Goal: Book appointment/travel/reservation

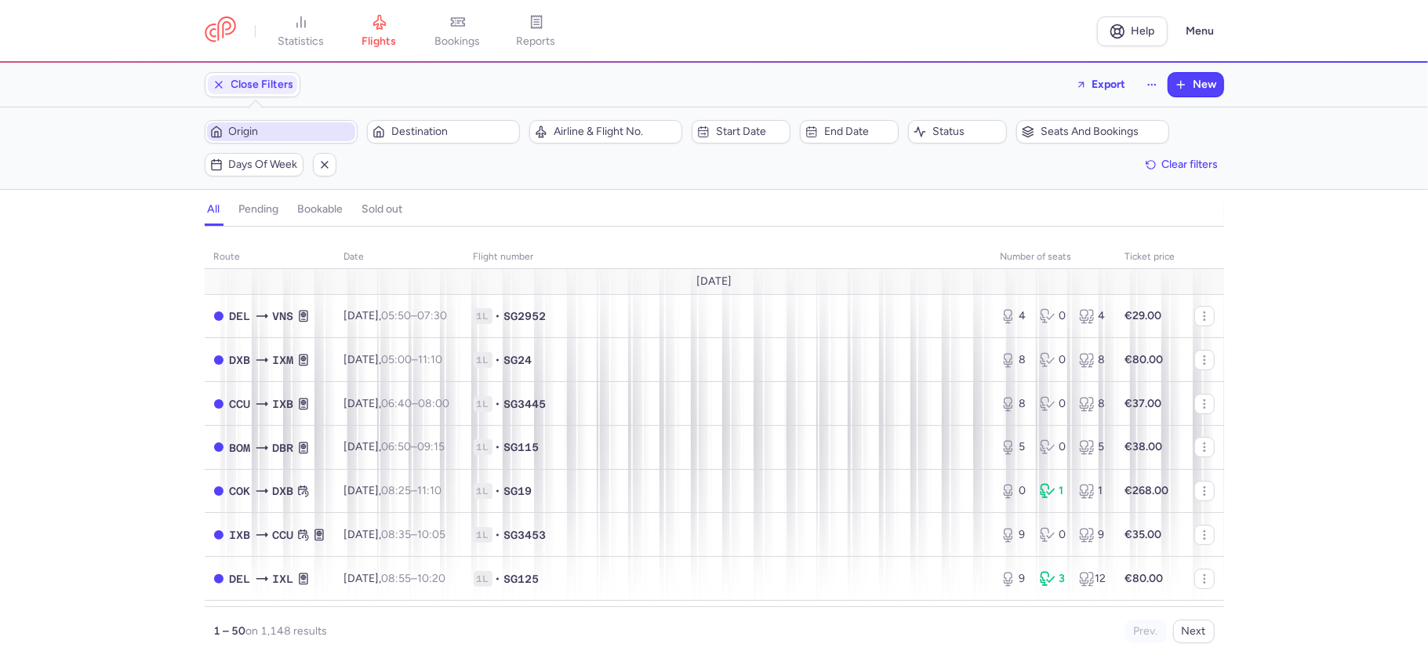
click at [302, 132] on span "Origin" at bounding box center [290, 131] width 123 height 13
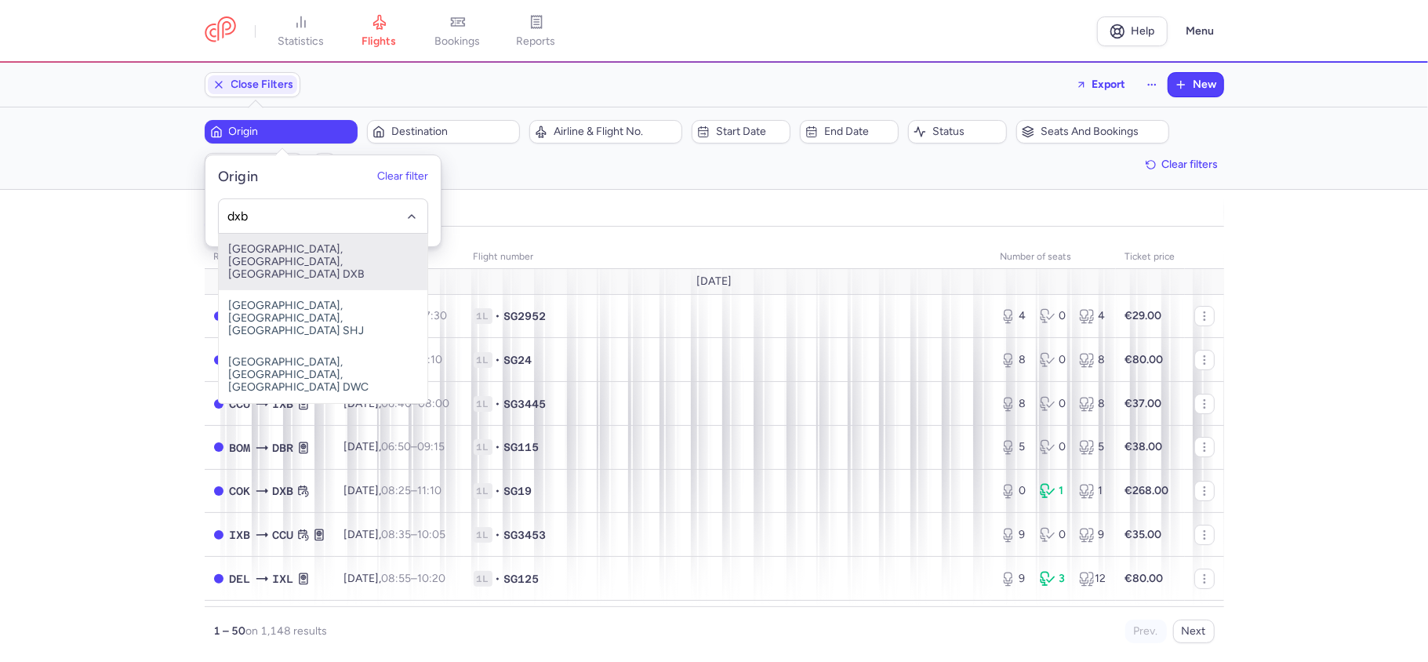
click at [314, 255] on span "[GEOGRAPHIC_DATA], [GEOGRAPHIC_DATA], [GEOGRAPHIC_DATA] DXB" at bounding box center [323, 262] width 209 height 56
type input "dxb"
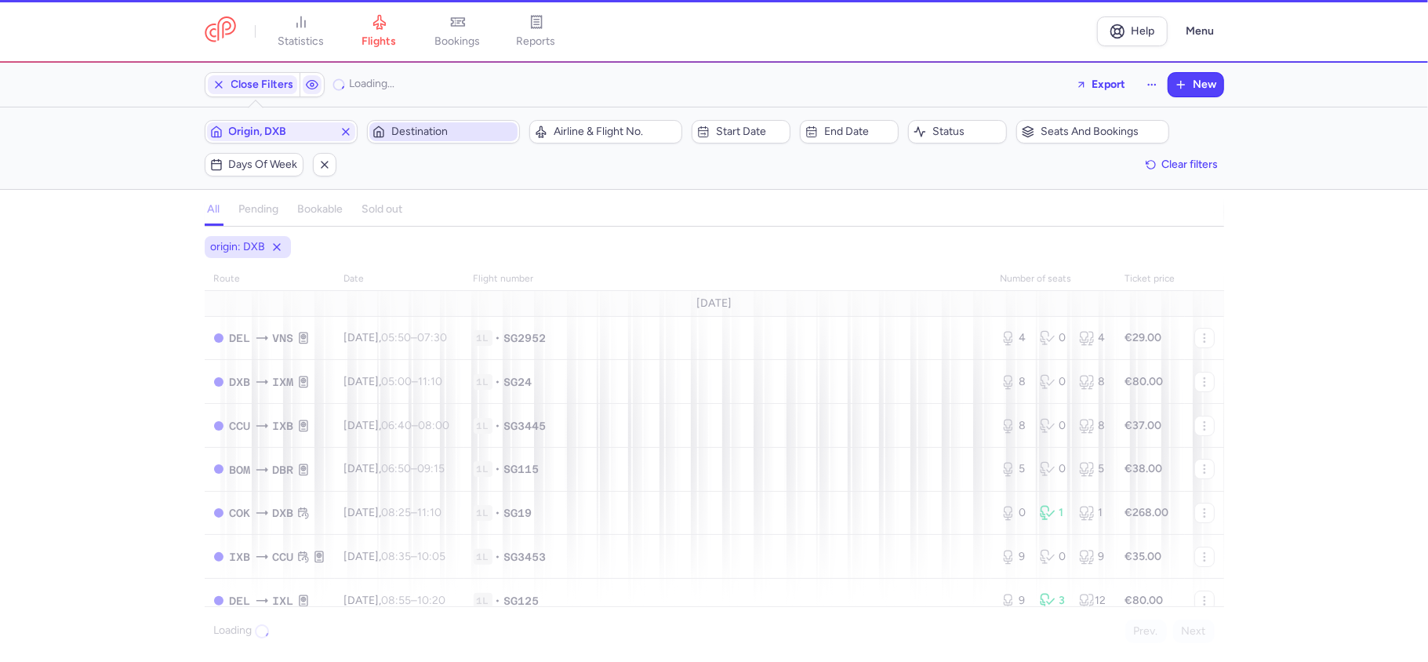
click at [434, 133] on span "Destination" at bounding box center [452, 131] width 123 height 13
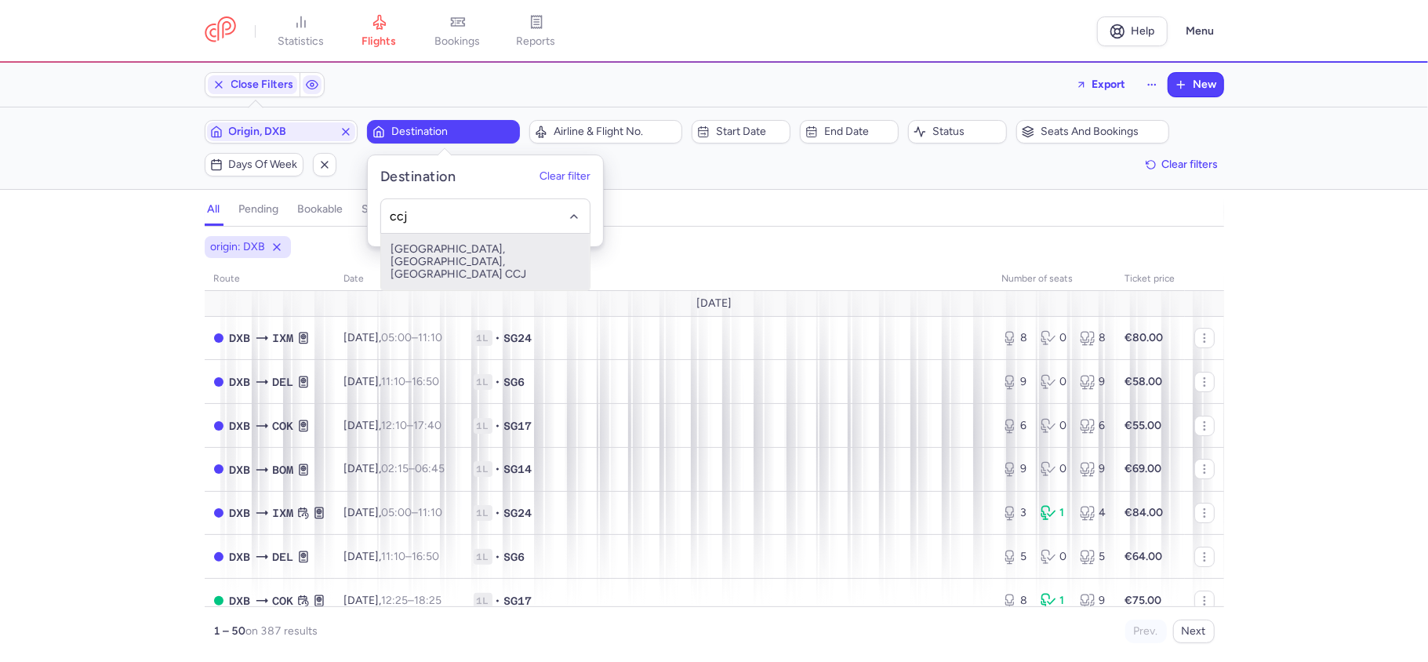
click at [478, 260] on span "[GEOGRAPHIC_DATA], [GEOGRAPHIC_DATA], [GEOGRAPHIC_DATA] CCJ" at bounding box center [485, 262] width 209 height 56
type input "ccj"
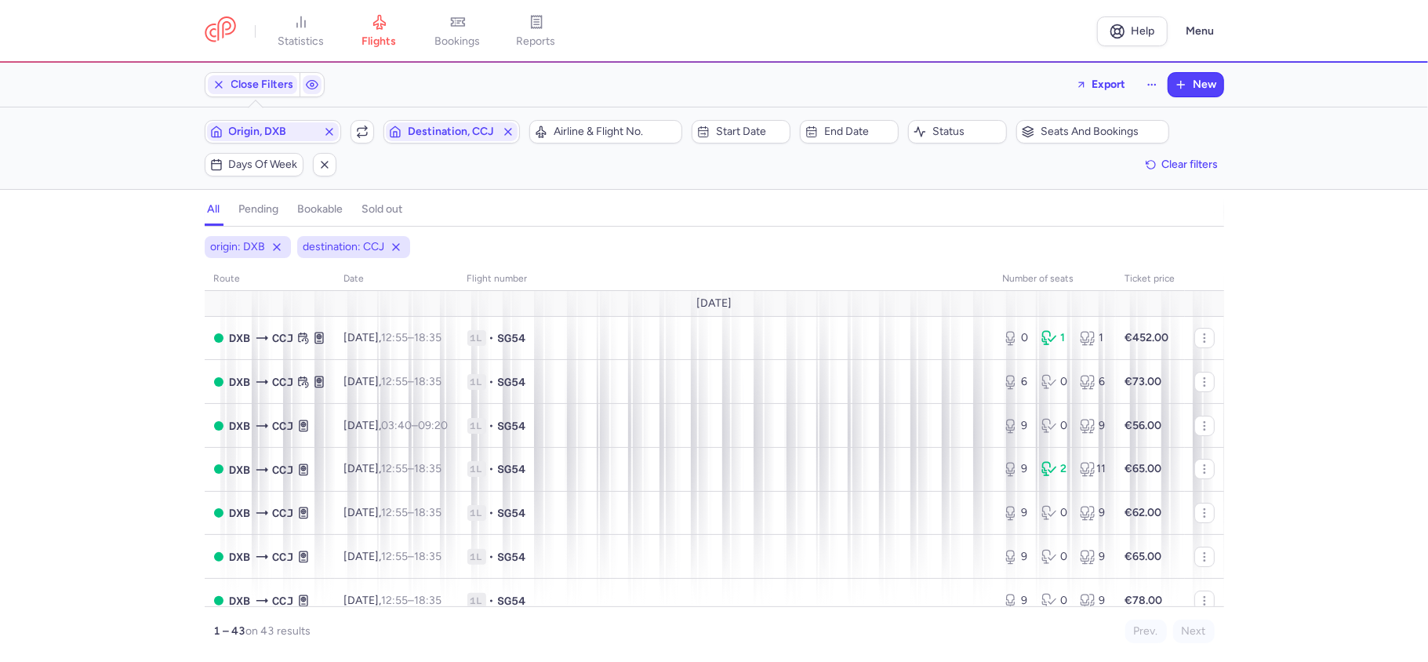
click at [86, 284] on div "origin: DXB destination: CCJ route date Flight number number of seats Ticket pr…" at bounding box center [714, 449] width 1428 height 426
click at [1049, 352] on div "0 1 1" at bounding box center [1054, 338] width 116 height 28
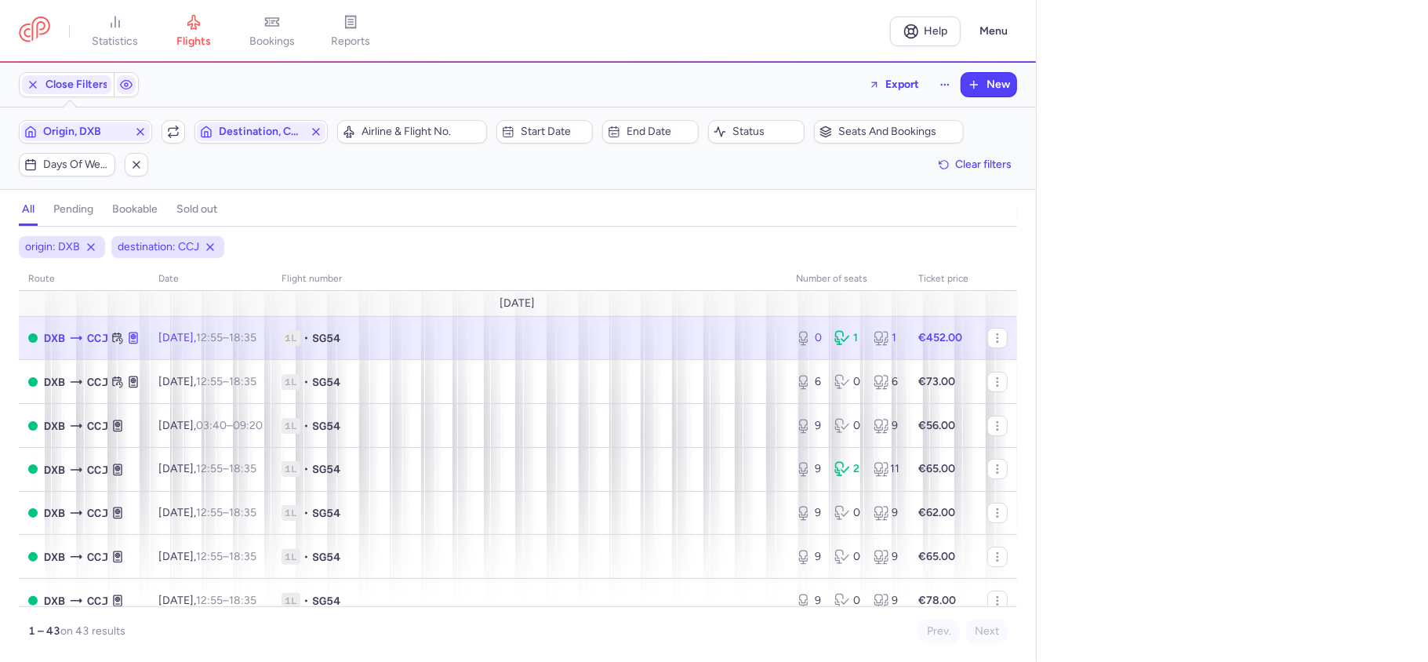
select select "days"
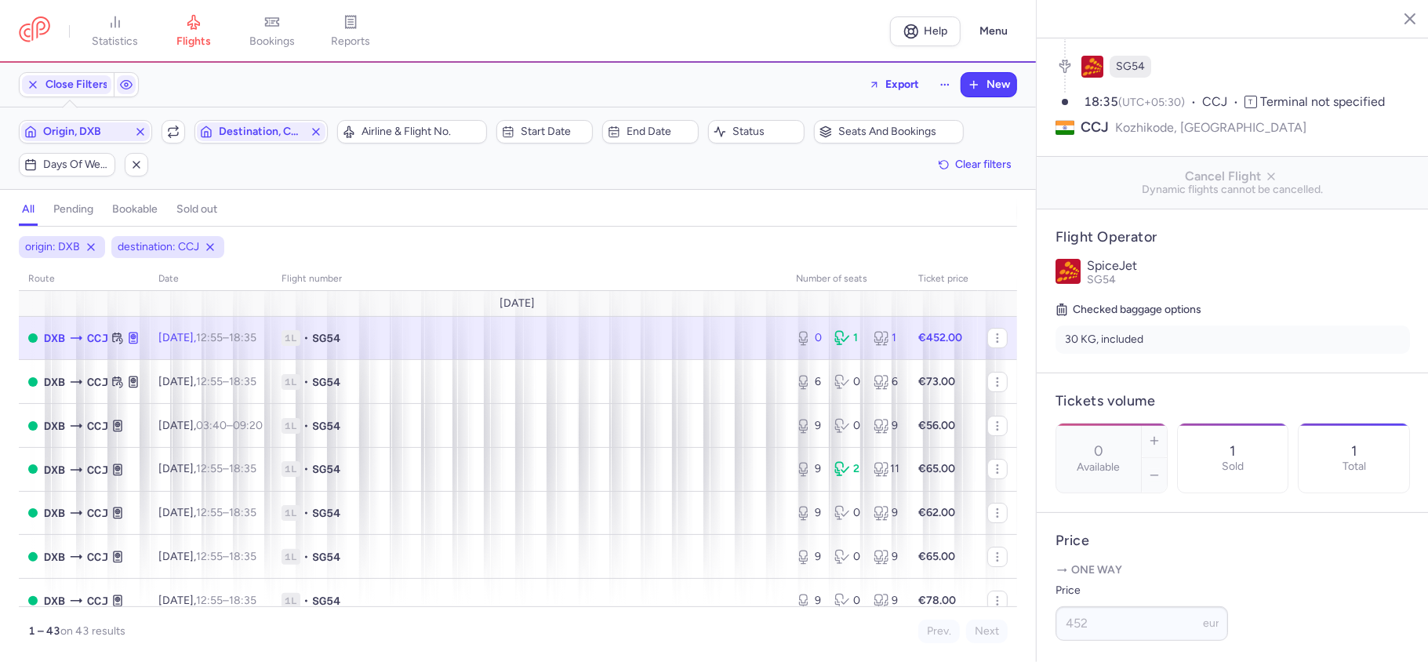
scroll to position [47, 0]
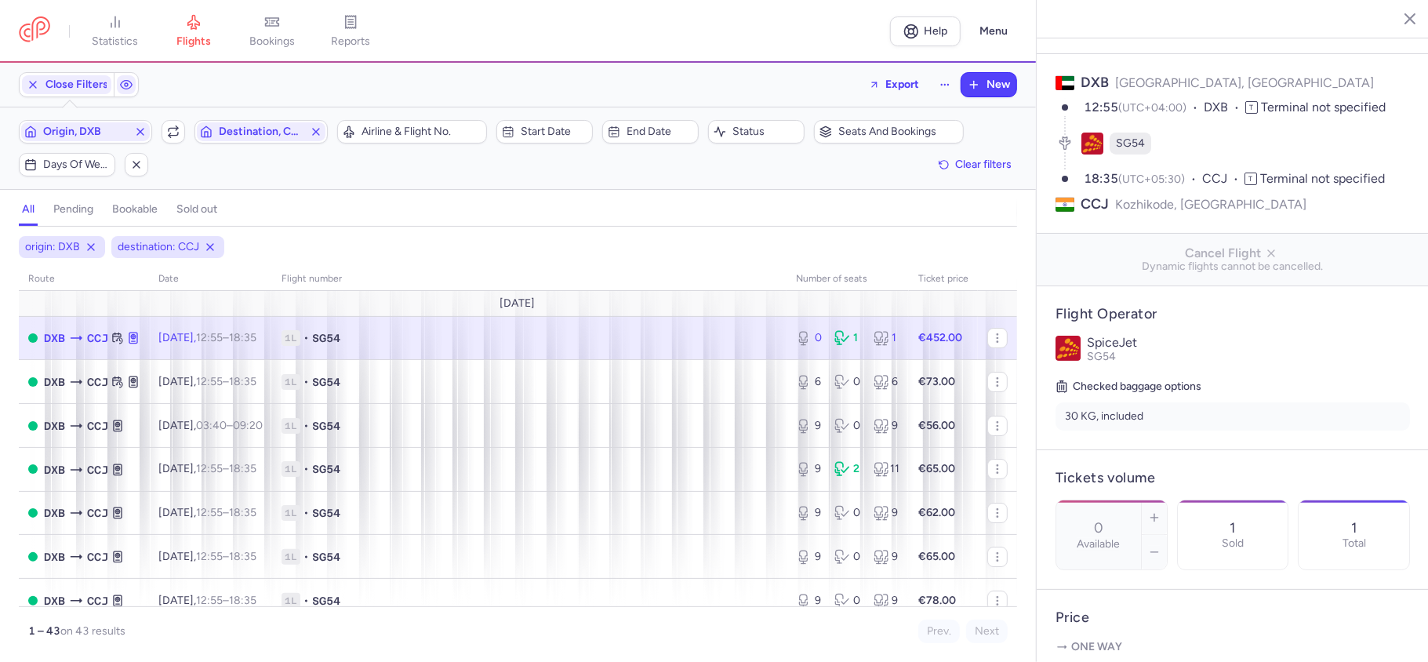
click at [1403, 17] on icon "button" at bounding box center [1398, 18] width 16 height 16
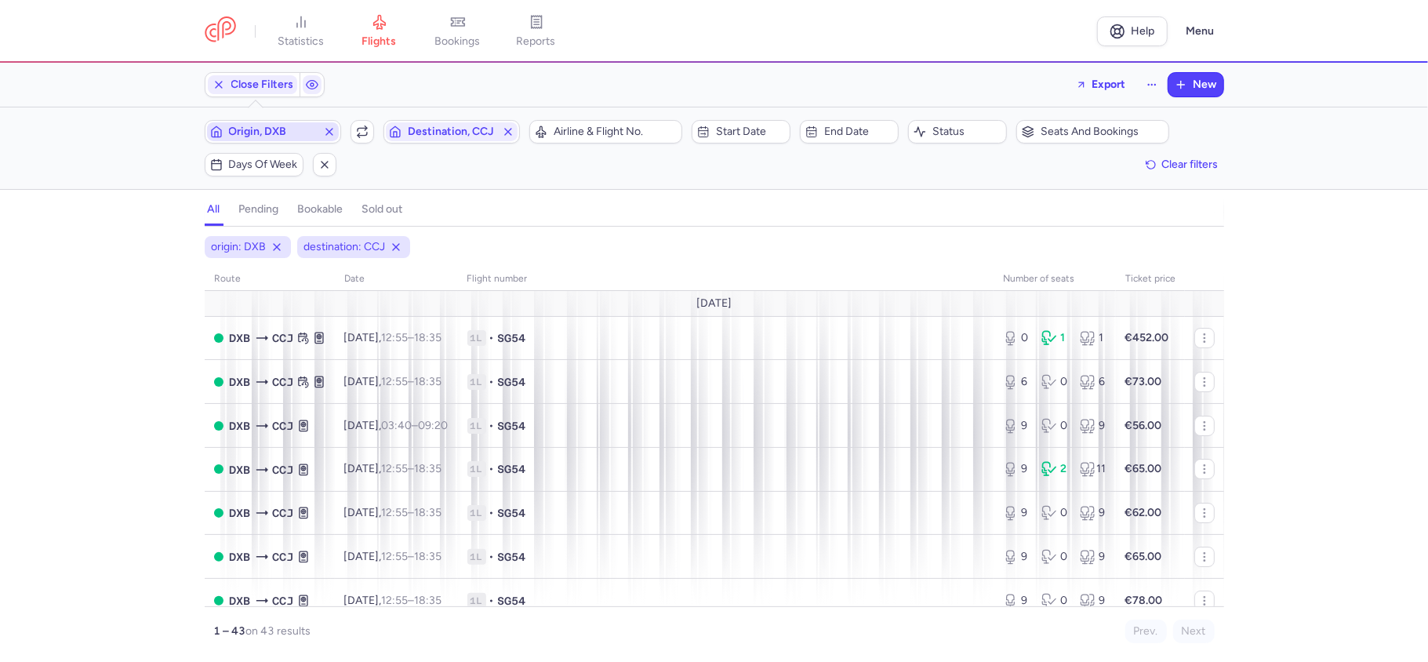
click at [268, 129] on span "Origin, DXB" at bounding box center [273, 131] width 88 height 13
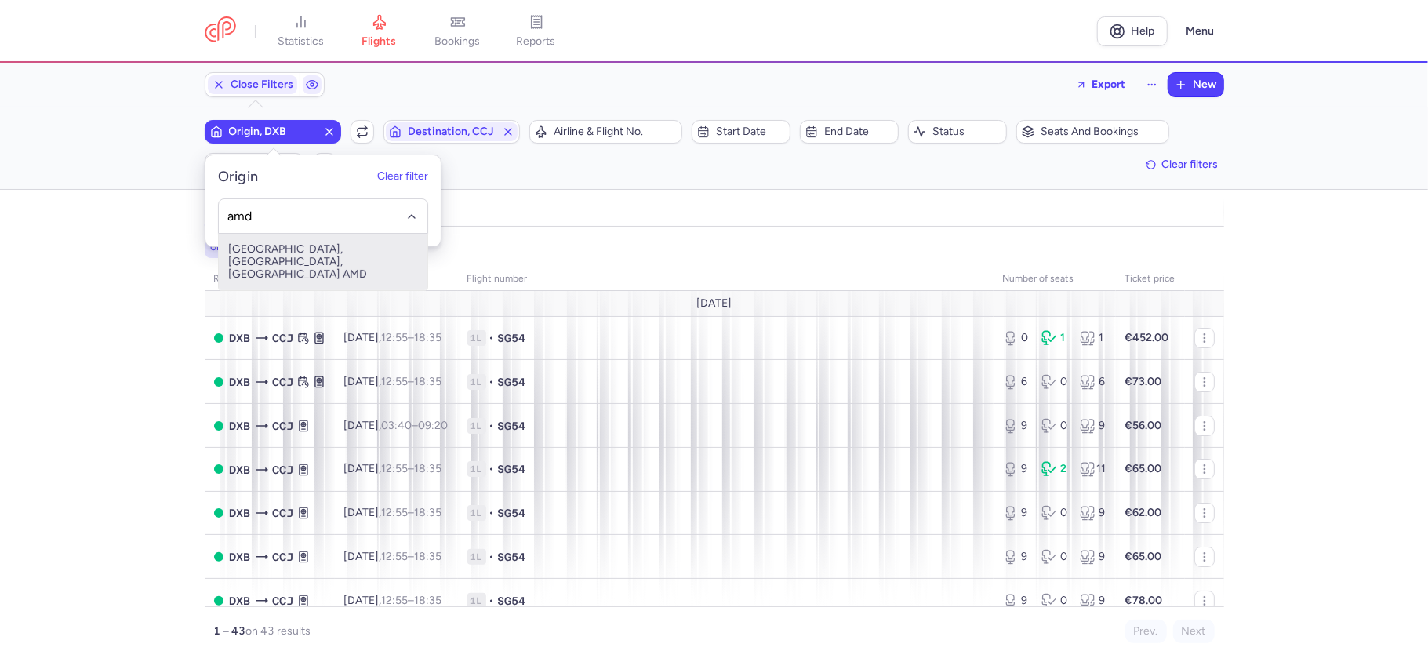
click at [351, 248] on span "[GEOGRAPHIC_DATA], [GEOGRAPHIC_DATA], [GEOGRAPHIC_DATA] AMD" at bounding box center [323, 262] width 209 height 56
type input "amd"
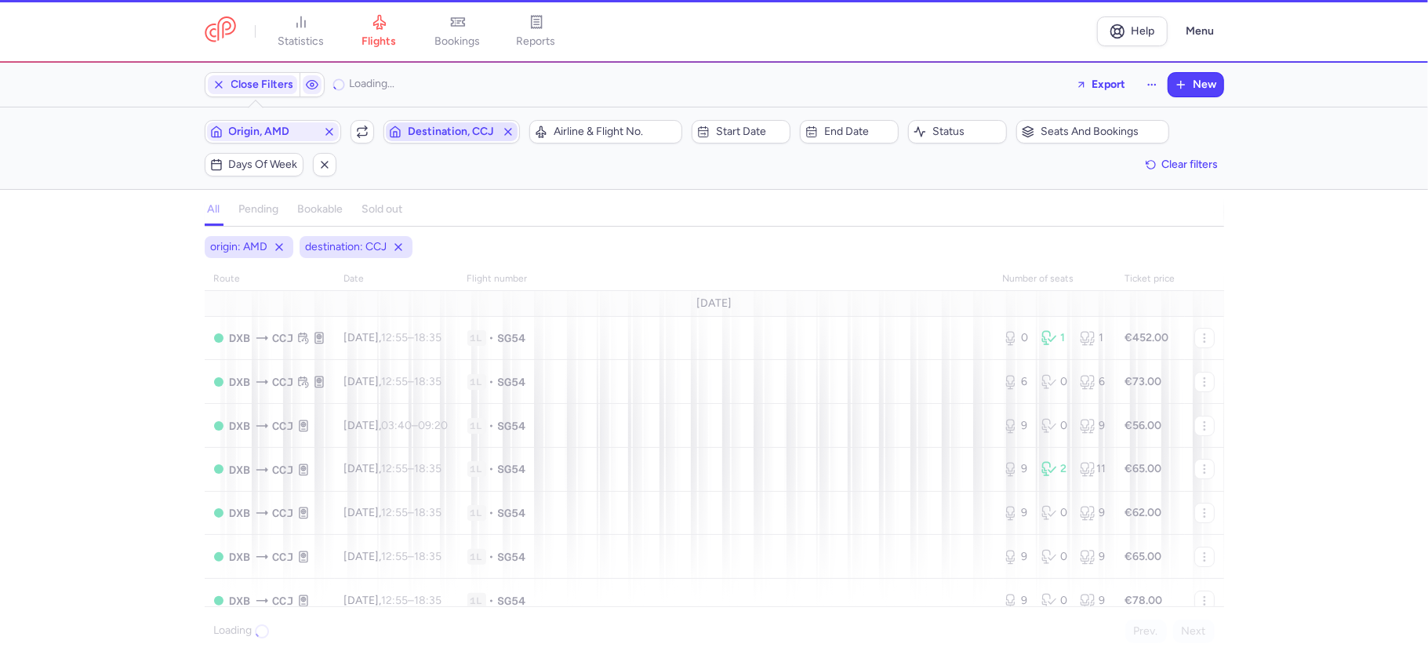
click at [448, 135] on span "Destination, CCJ" at bounding box center [452, 131] width 88 height 13
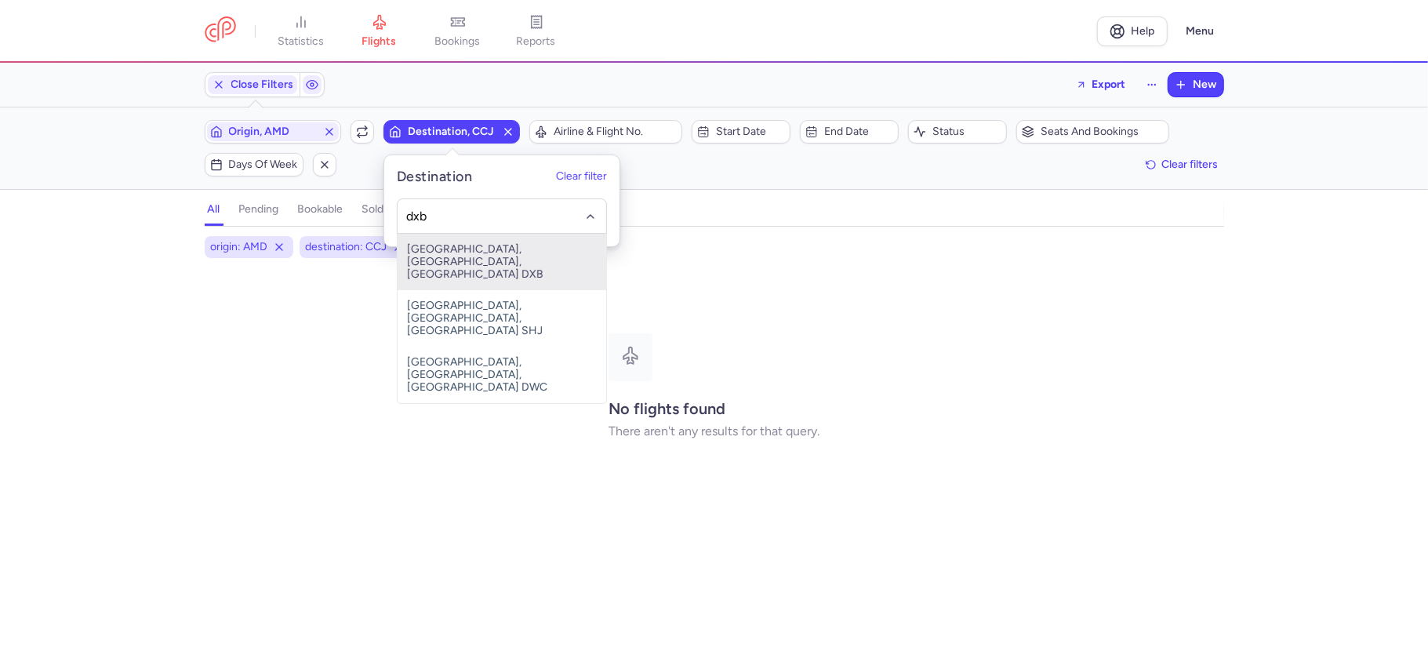
click at [465, 249] on span "[GEOGRAPHIC_DATA], [GEOGRAPHIC_DATA], [GEOGRAPHIC_DATA] DXB" at bounding box center [501, 262] width 209 height 56
type input "dxb"
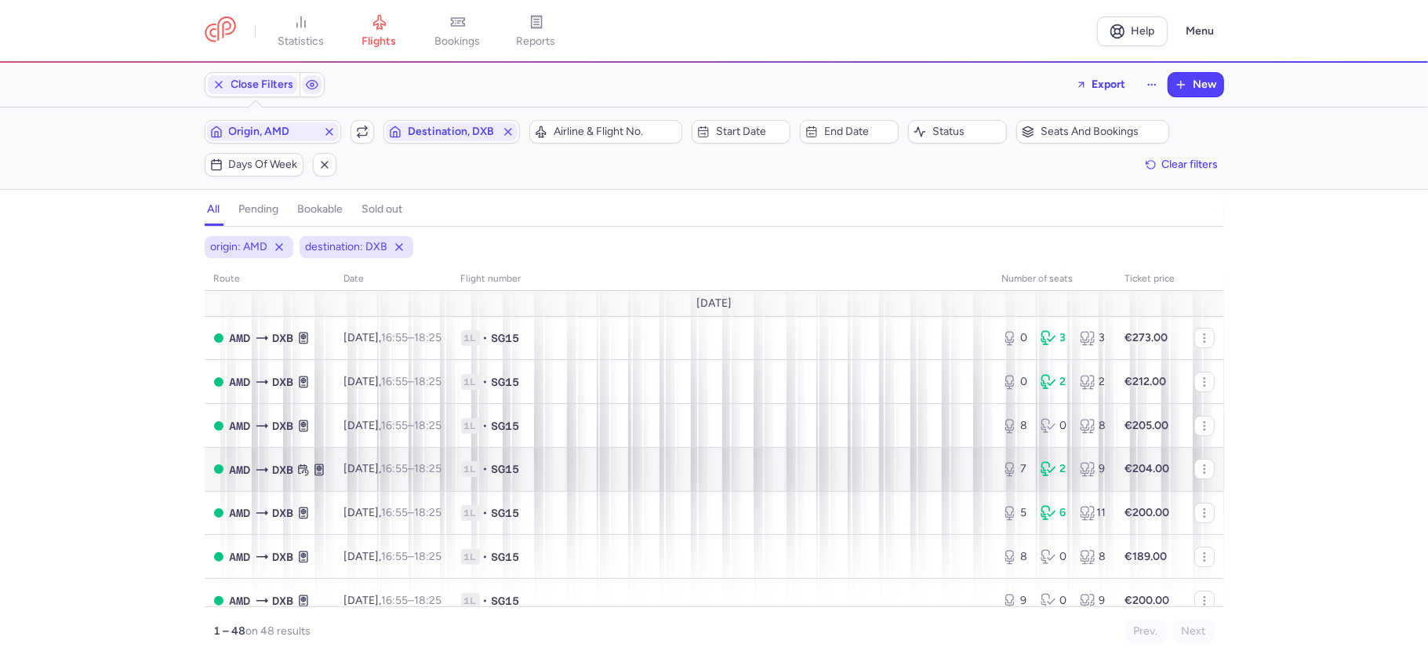
scroll to position [104, 0]
